Goal: Information Seeking & Learning: Learn about a topic

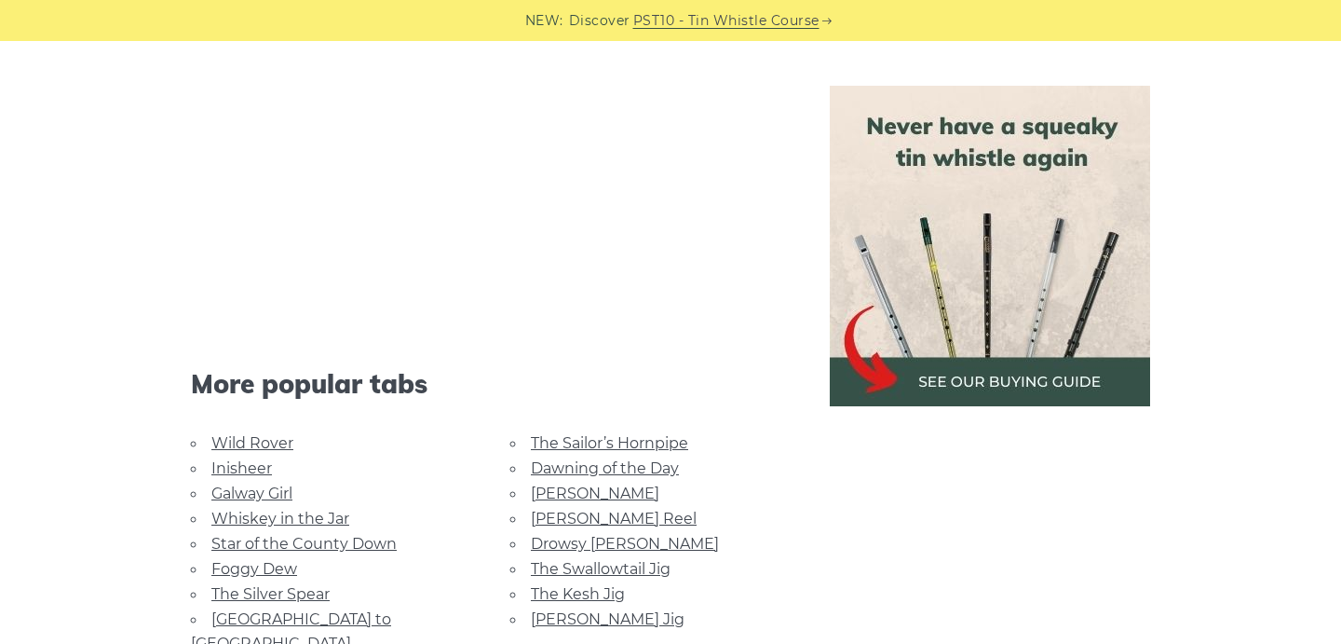
scroll to position [2022, 0]
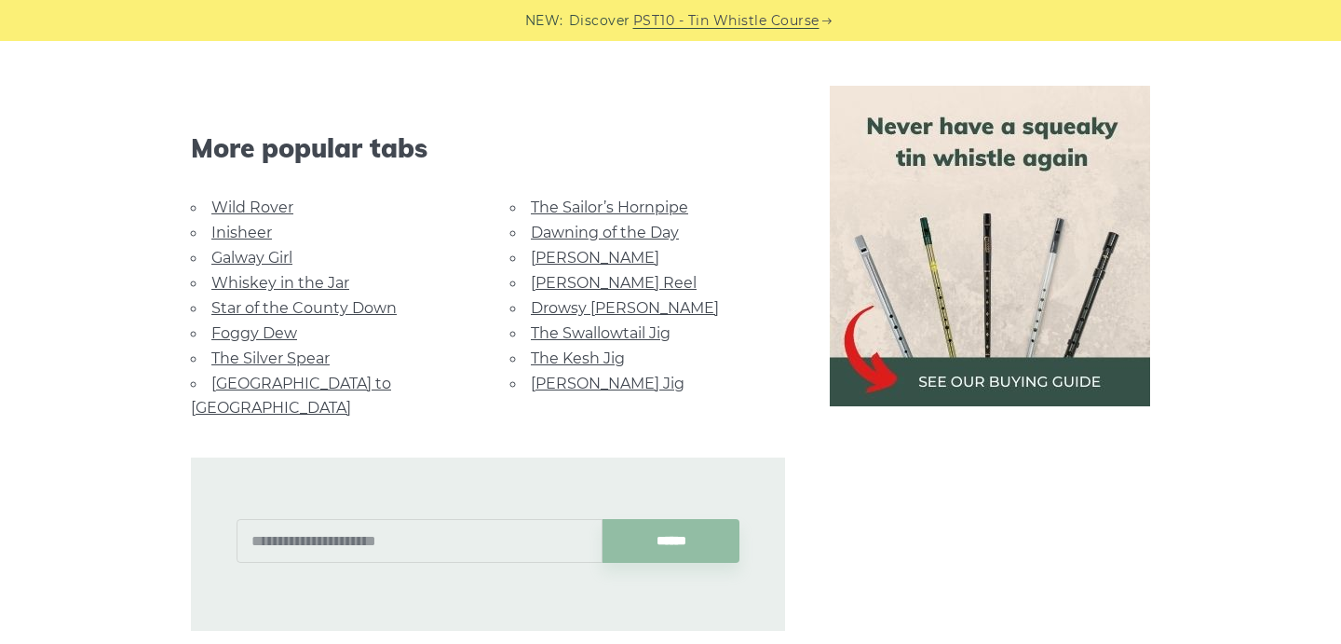
click at [246, 210] on link "Wild Rover" at bounding box center [252, 207] width 82 height 18
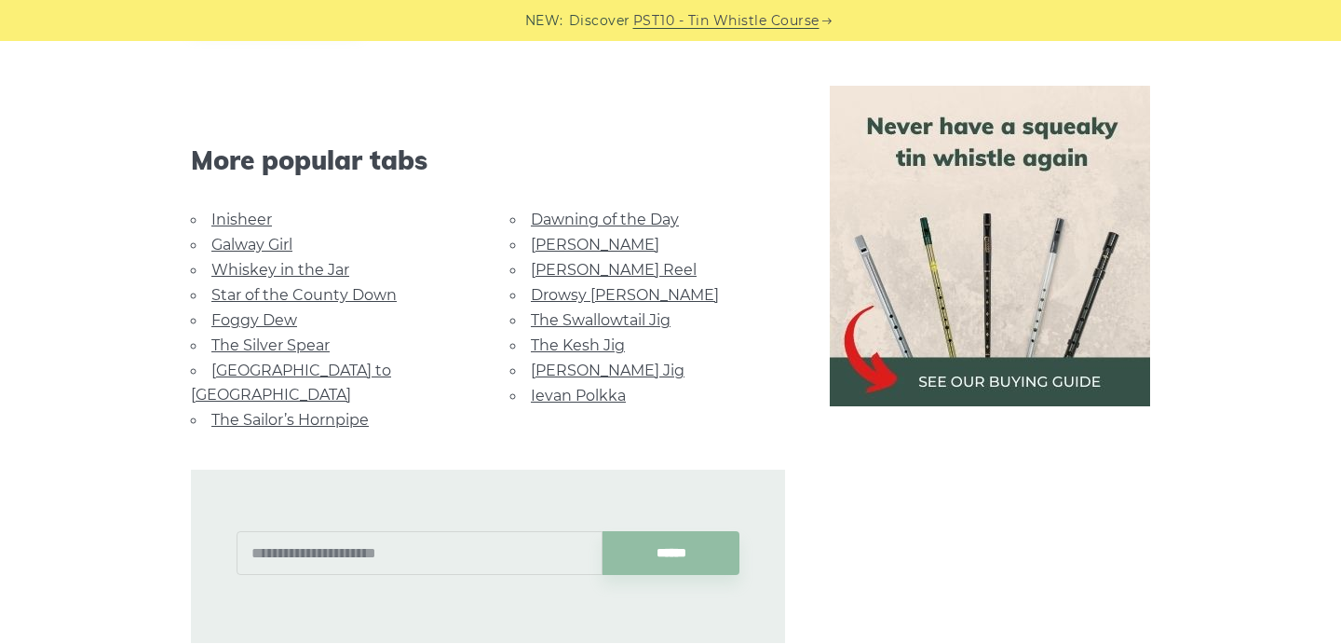
scroll to position [1802, 0]
click at [224, 210] on link "Inisheer" at bounding box center [241, 219] width 61 height 18
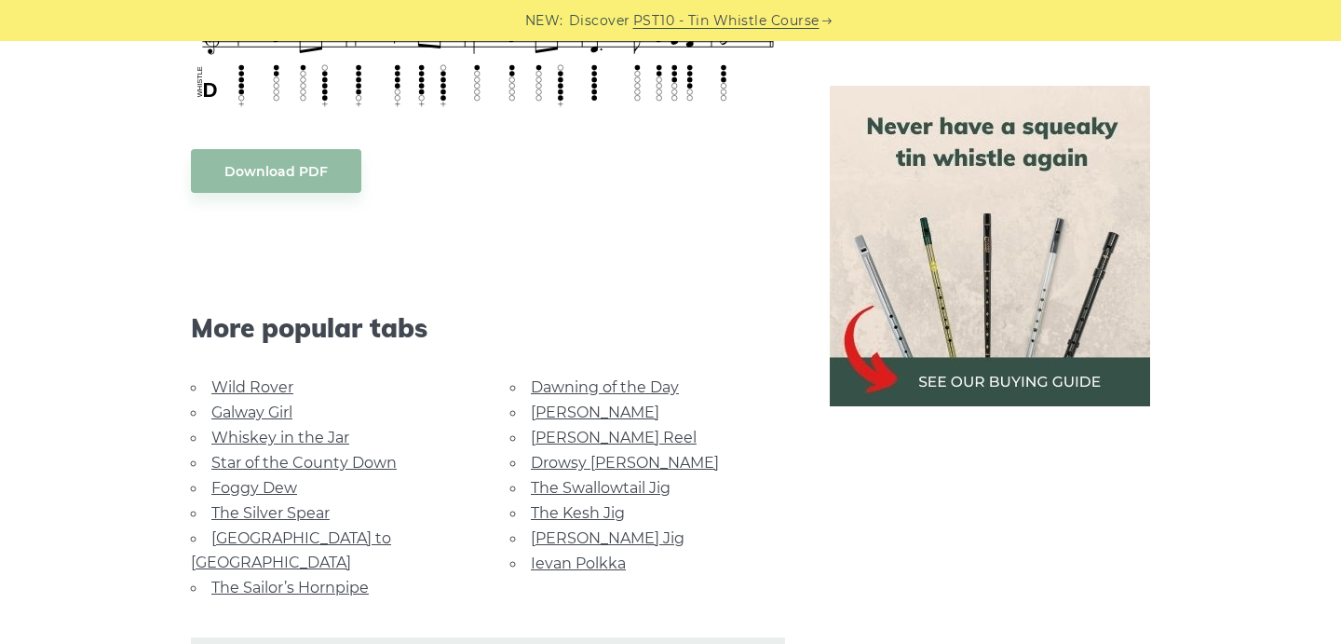
scroll to position [1323, 0]
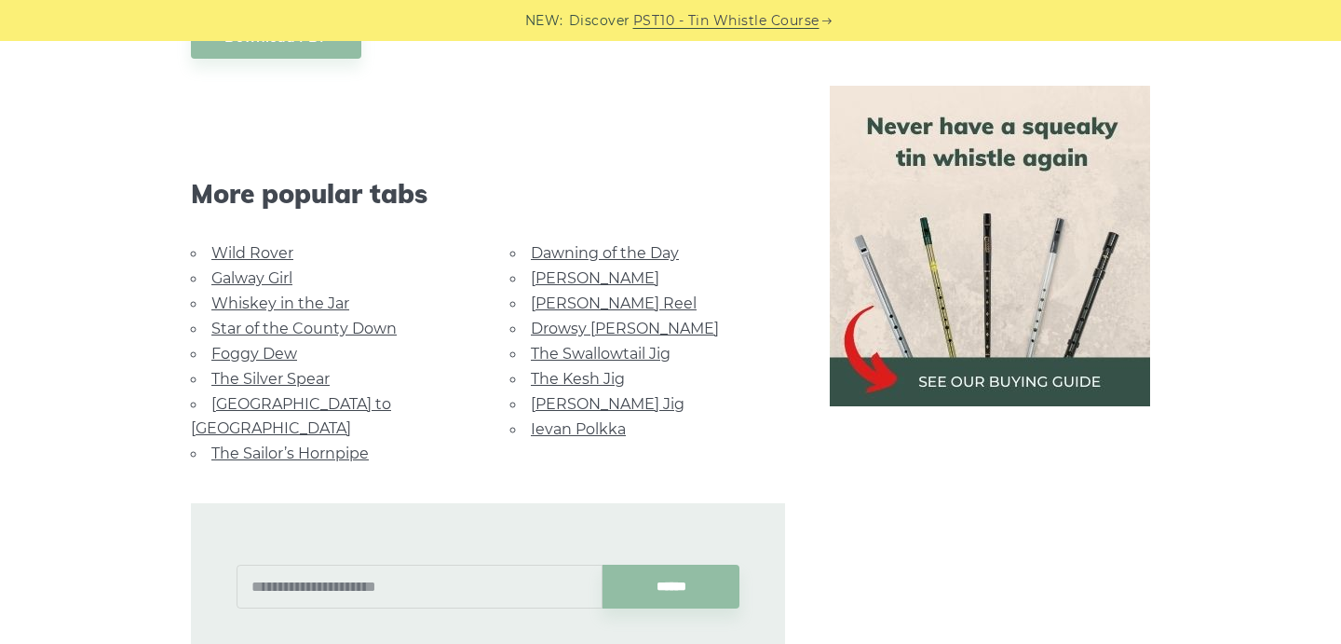
click at [248, 273] on link "Galway Girl" at bounding box center [251, 278] width 81 height 18
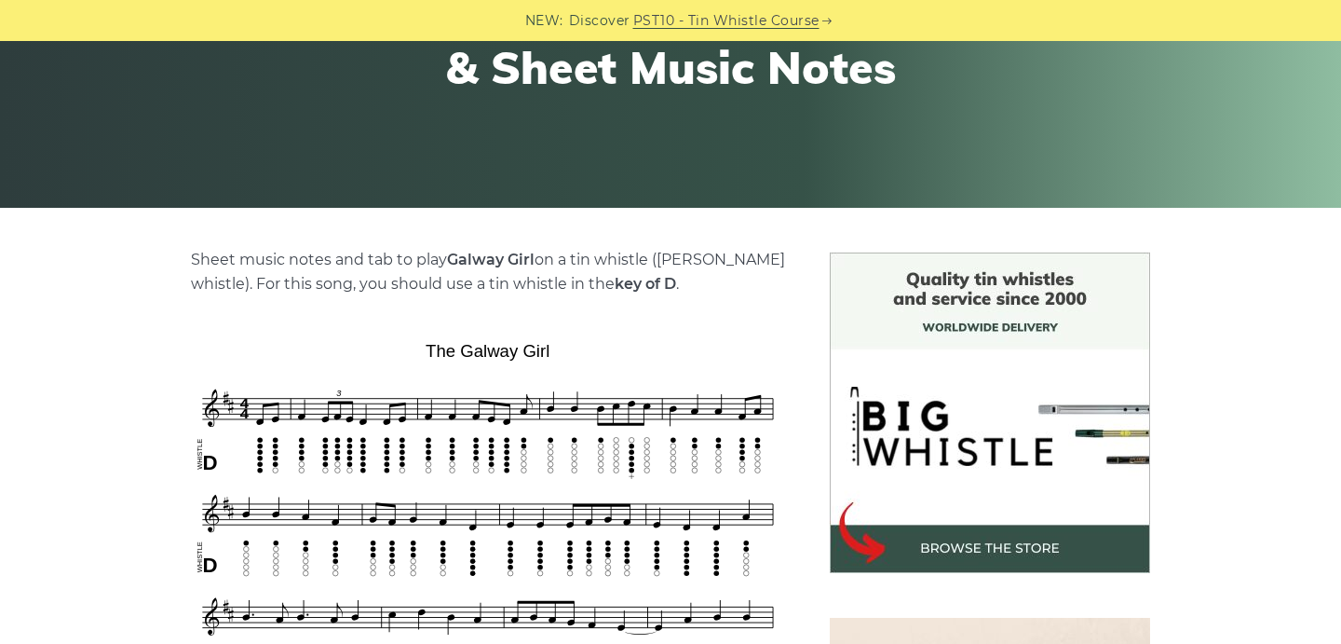
scroll to position [251, 0]
